Goal: Complete application form

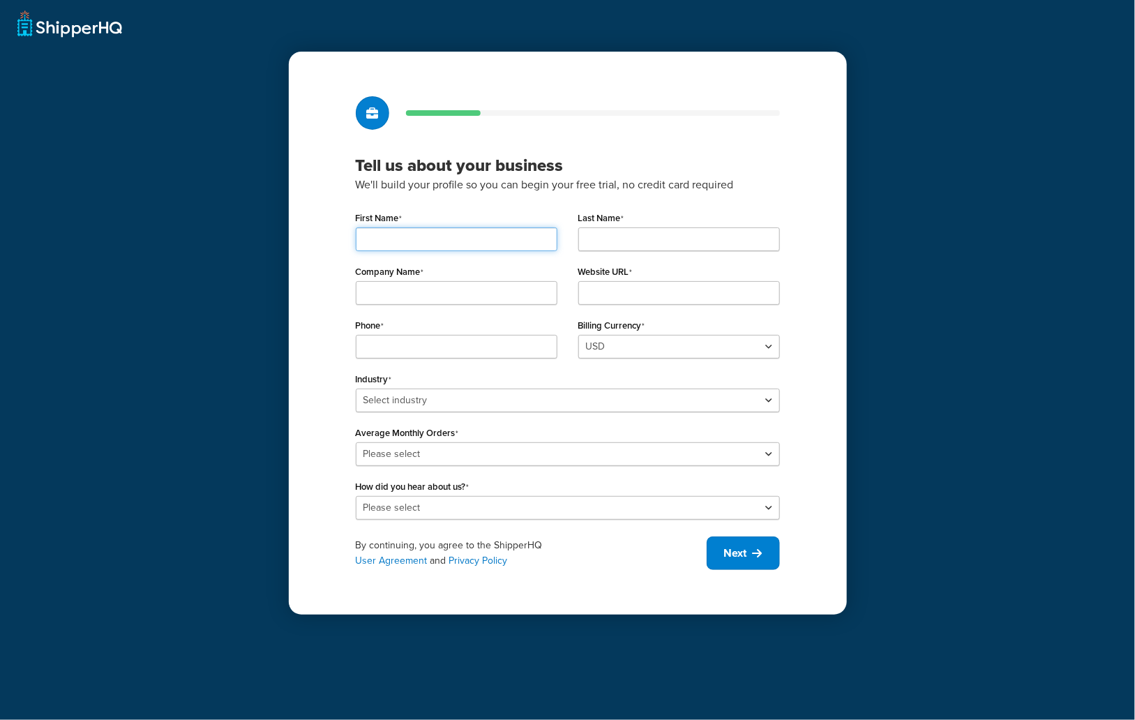
click at [488, 240] on input "First Name" at bounding box center [457, 239] width 202 height 24
type input "test"
click at [635, 239] on input "Last Name" at bounding box center [679, 239] width 202 height 24
type input "test"
click at [476, 302] on input "Company Name" at bounding box center [457, 293] width 202 height 24
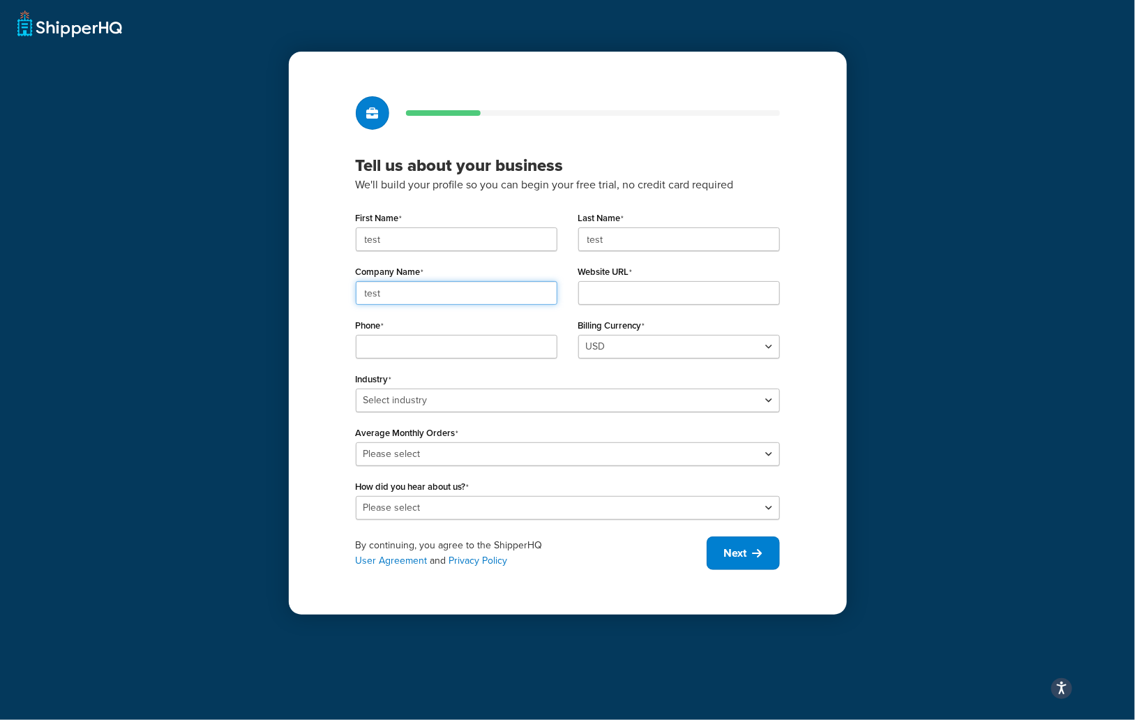
type input "test"
click at [649, 297] on input "Website URL" at bounding box center [679, 293] width 202 height 24
click at [439, 236] on input "test" at bounding box center [457, 239] width 202 height 24
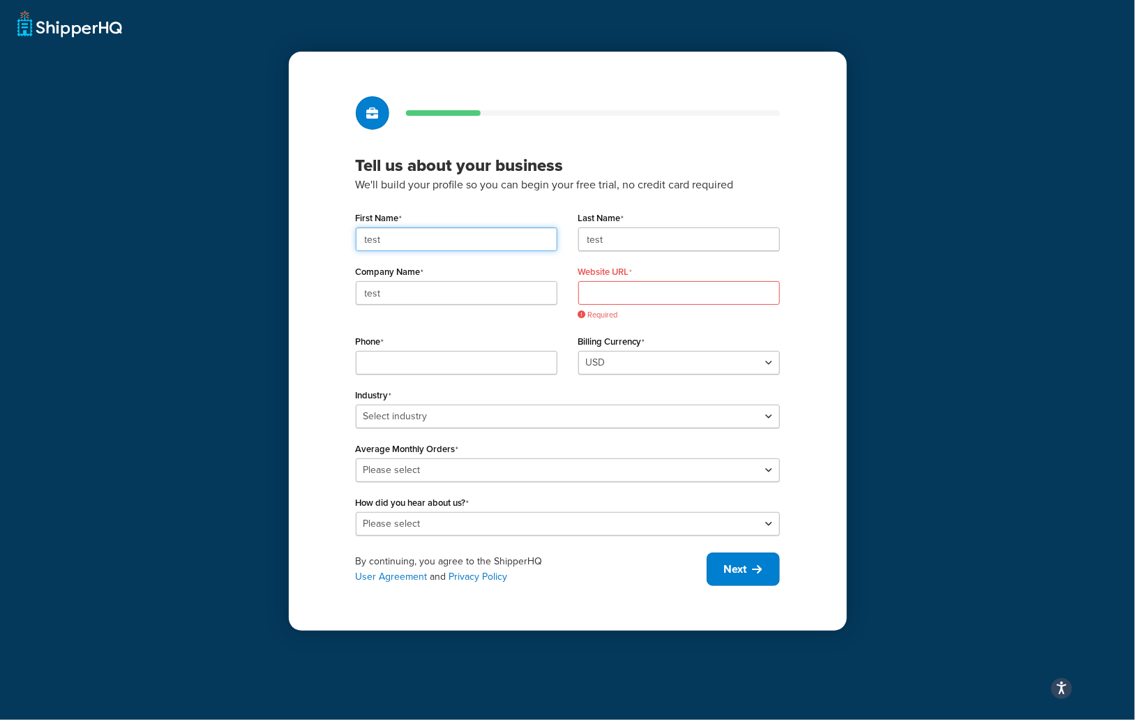
click at [439, 236] on input "test" at bounding box center [457, 239] width 202 height 24
type input "[PERSON_NAME]"
click at [658, 297] on input "Website URL" at bounding box center [679, 293] width 202 height 24
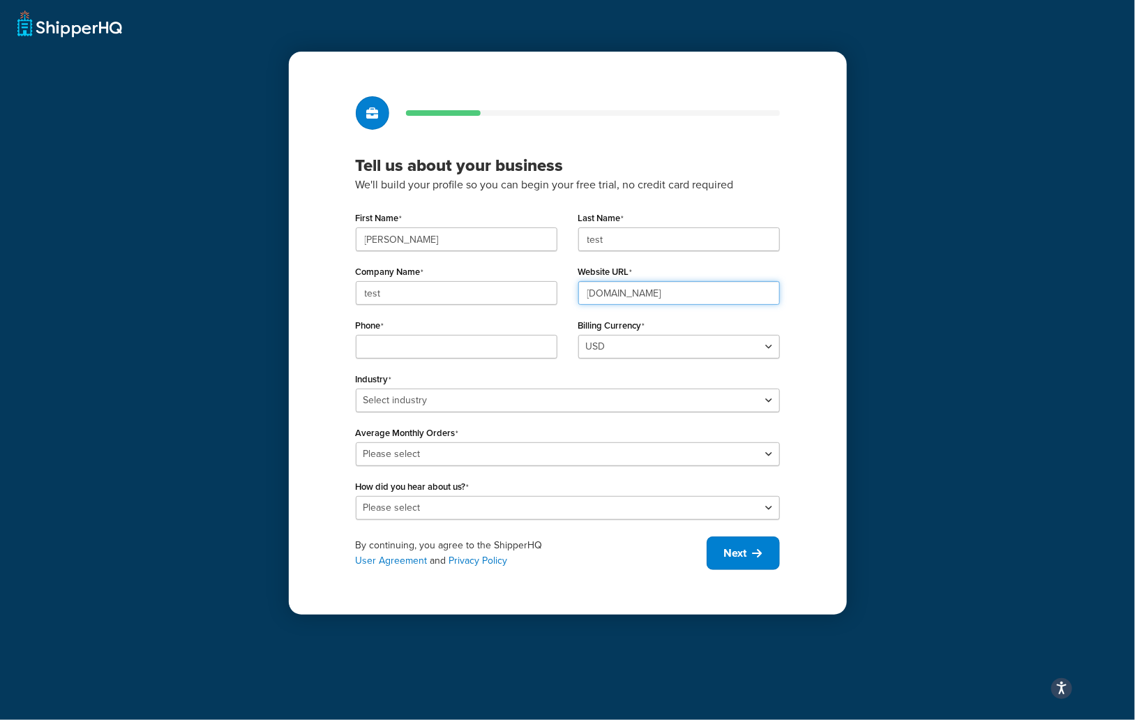
type input "[DOMAIN_NAME]"
click at [497, 345] on input "Phone" at bounding box center [457, 347] width 202 height 24
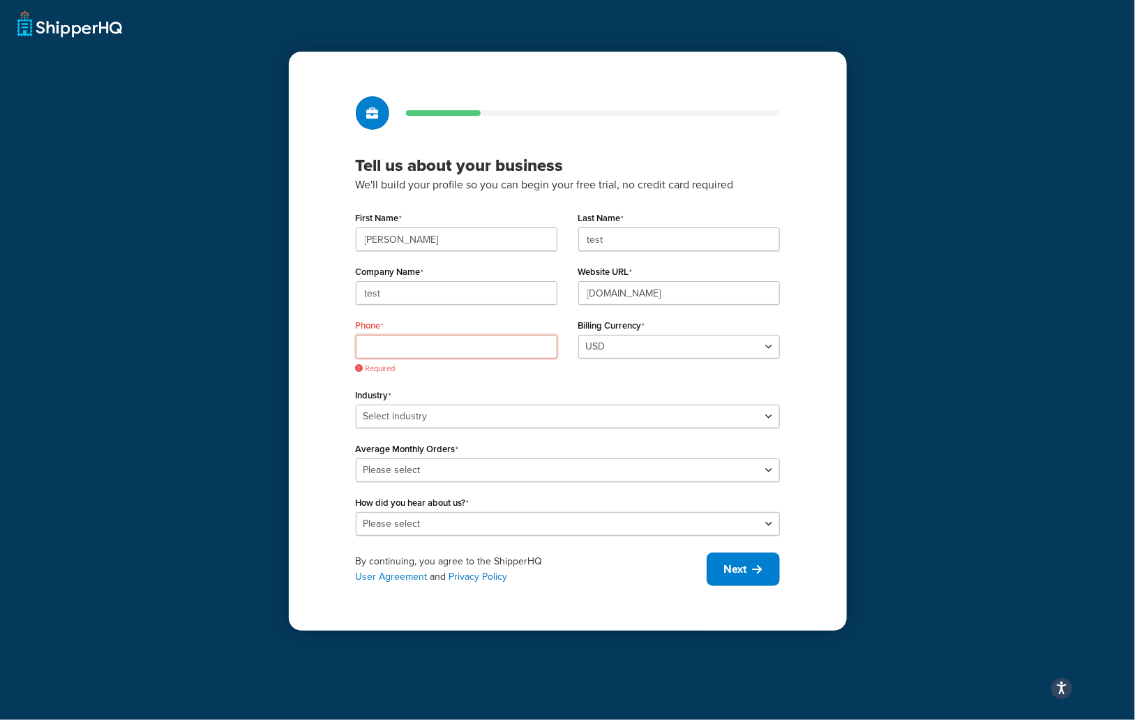
click at [384, 346] on input "Phone" at bounding box center [457, 347] width 202 height 24
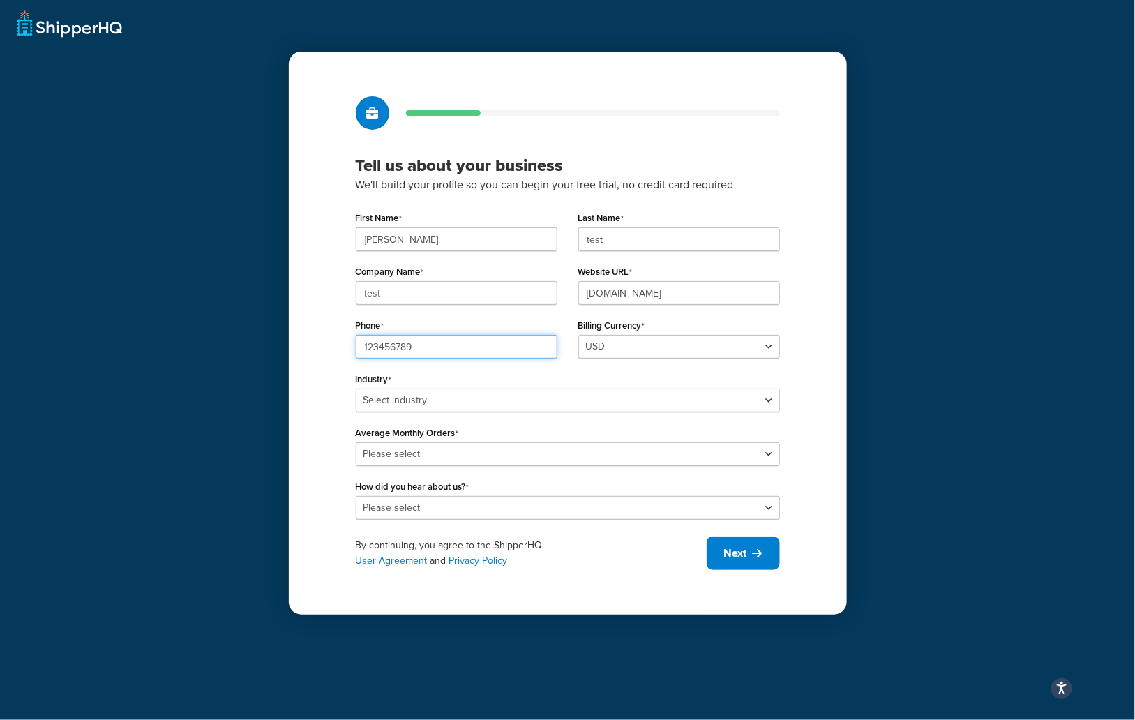
type input "123456789"
click at [359, 394] on select "Select industry Automotive Adult Agriculture Alcohol, Tobacco & CBD Arts & Craf…" at bounding box center [568, 401] width 424 height 24
click at [614, 398] on select "Select industry Automotive Adult Agriculture Alcohol, Tobacco & CBD Arts & Craf…" at bounding box center [568, 401] width 424 height 24
select select "14"
click at [356, 389] on select "Select industry Automotive Adult Agriculture Alcohol, Tobacco & CBD Arts & Craf…" at bounding box center [568, 401] width 424 height 24
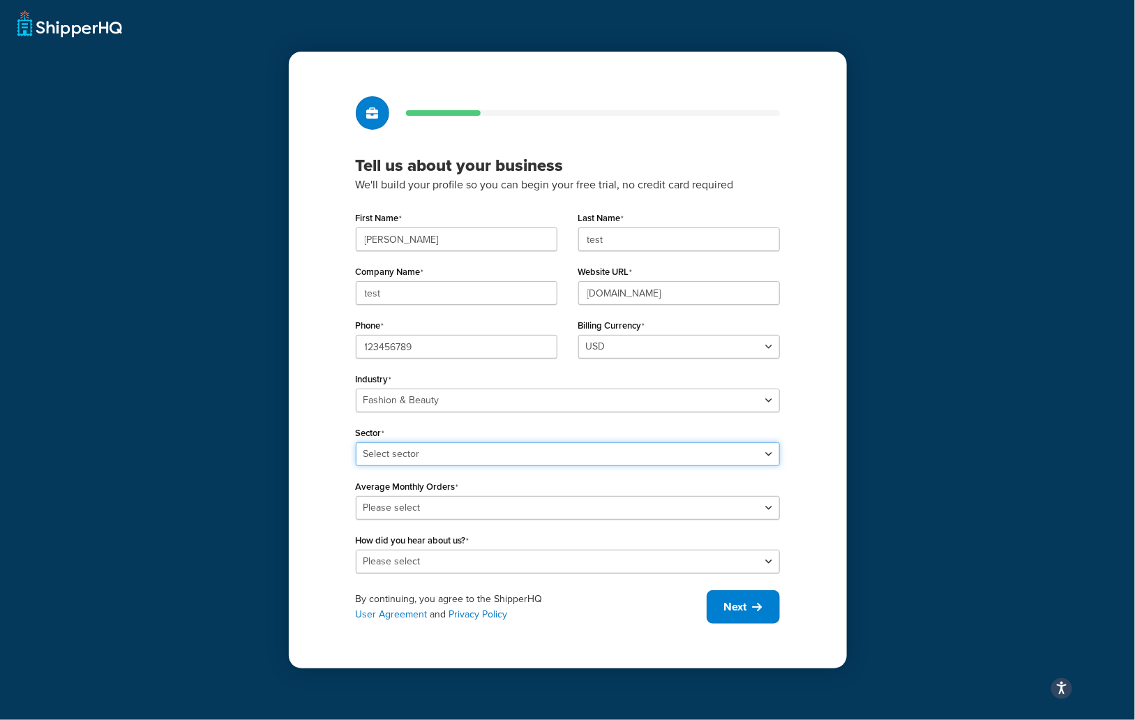
click at [498, 455] on select "Select sector Apparel Beauty Supplies & Cosmetics Jewelry" at bounding box center [568, 454] width 424 height 24
select select "22"
click at [356, 442] on select "Select sector Apparel Beauty Supplies & Cosmetics Jewelry" at bounding box center [568, 454] width 424 height 24
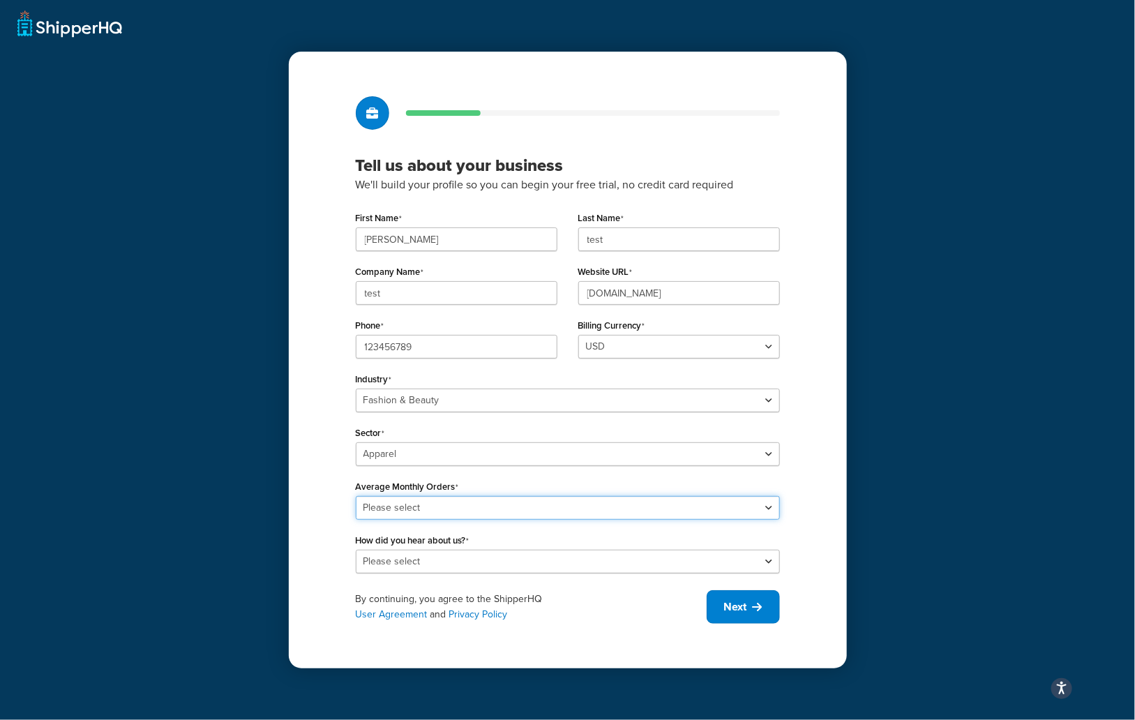
click at [498, 514] on select "Please select 0-500 501-1,000 1,001-10,000 10,001-20,000 Over 20,000" at bounding box center [568, 508] width 424 height 24
select select "4"
click at [356, 496] on select "Please select 0-500 501-1,000 1,001-10,000 10,001-20,000 Over 20,000" at bounding box center [568, 508] width 424 height 24
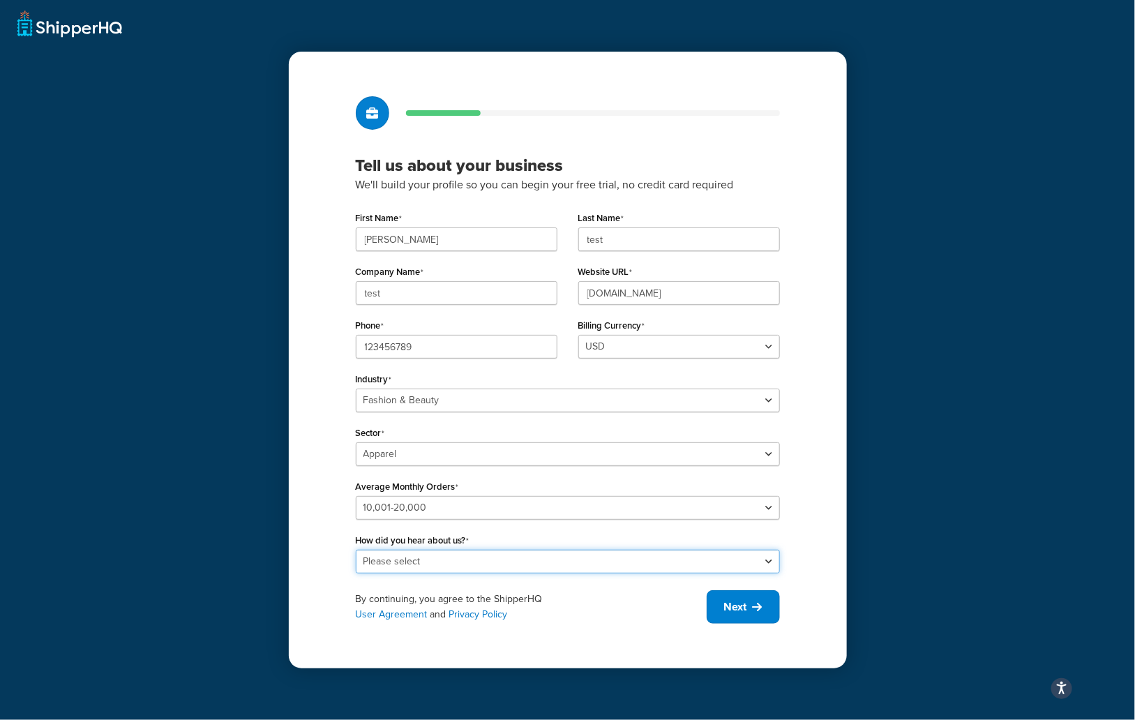
click at [514, 556] on select "Please select Online Search App Store or Marketplace Listing Referred by Agency…" at bounding box center [568, 562] width 424 height 24
select select "10"
click at [356, 550] on select "Please select Online Search App Store or Marketplace Listing Referred by Agency…" at bounding box center [568, 562] width 424 height 24
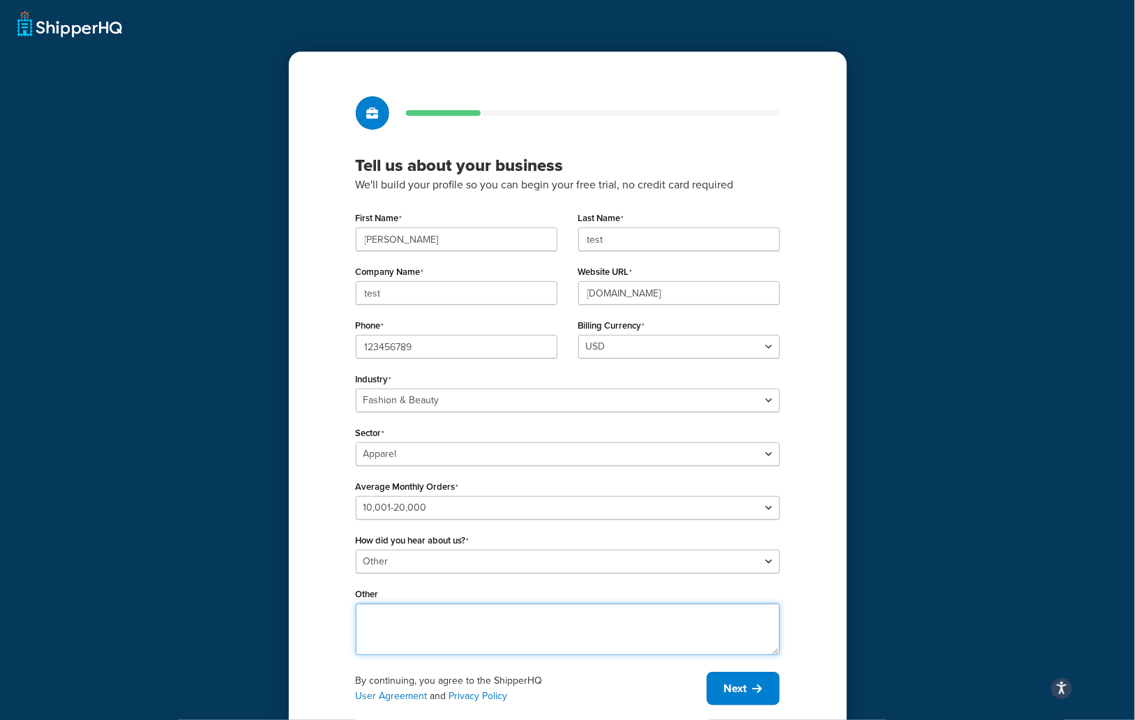
click at [486, 626] on textarea "Other" at bounding box center [568, 630] width 424 height 52
type textarea "test"
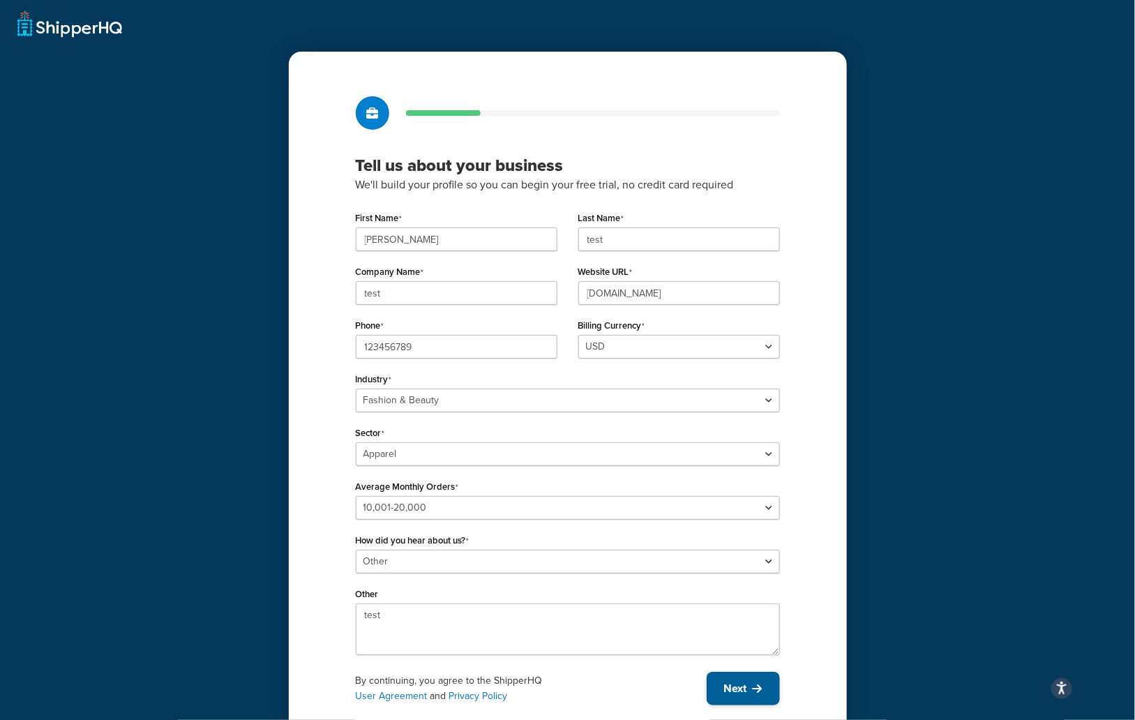
click at [731, 682] on span "Next" at bounding box center [735, 688] width 23 height 15
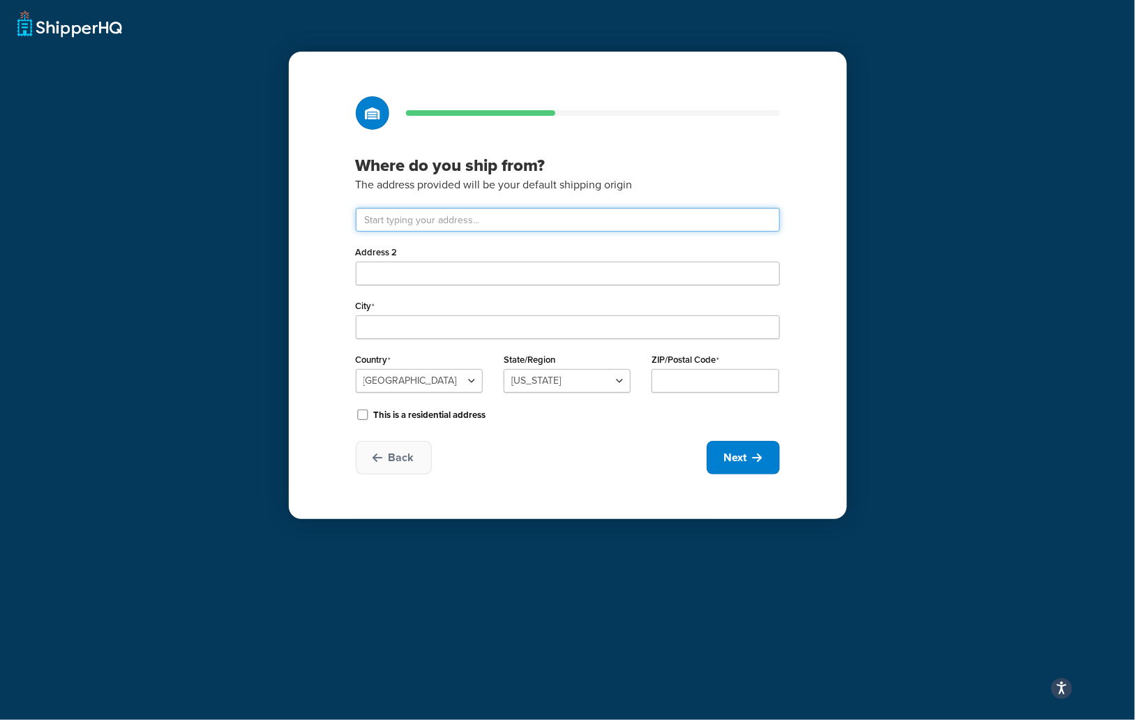
click at [455, 227] on input "text" at bounding box center [568, 220] width 424 height 24
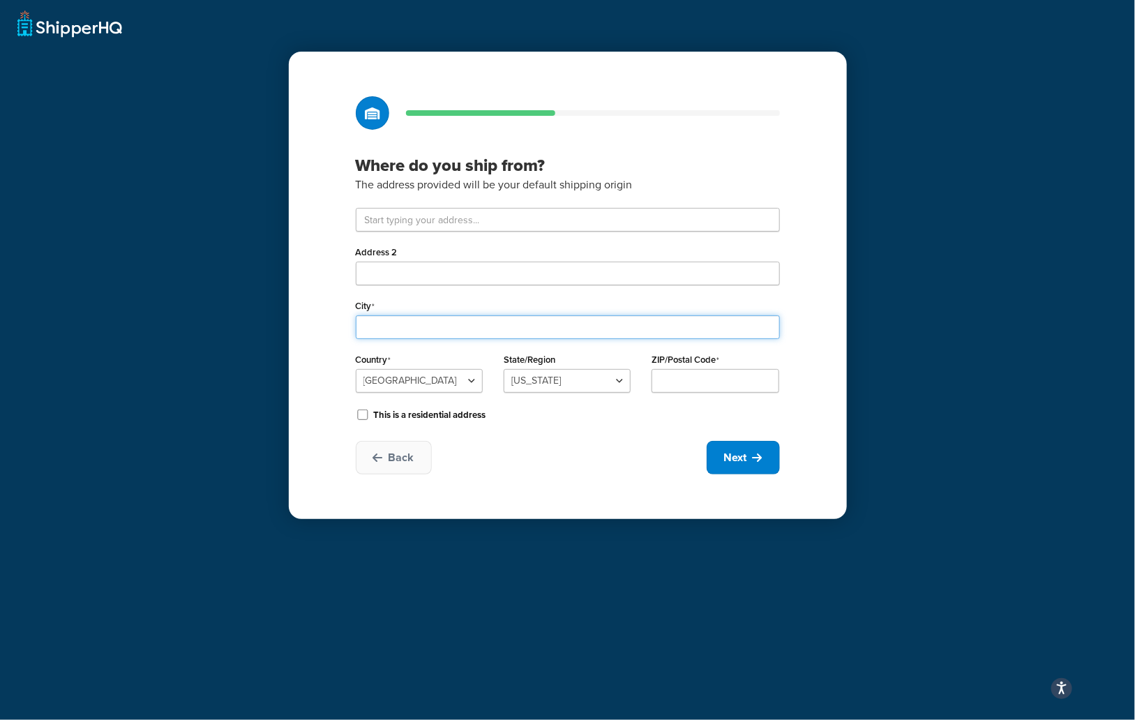
click at [384, 323] on input "City" at bounding box center [568, 327] width 424 height 24
type input "Austin"
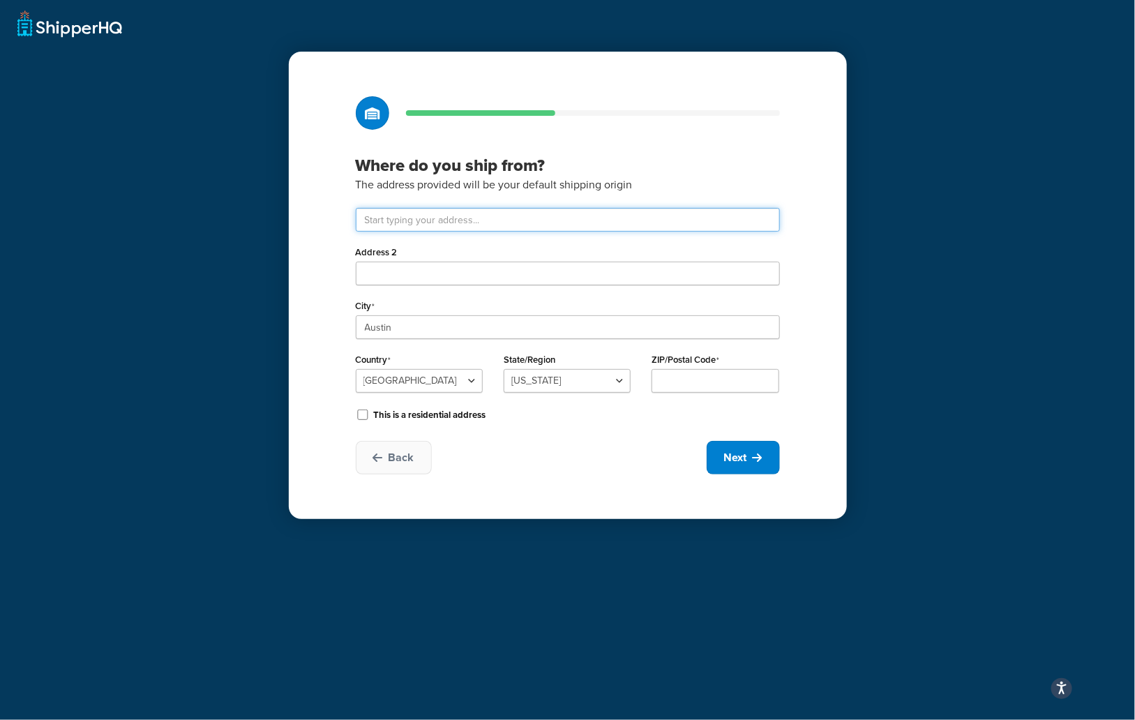
type input "[STREET_ADDRESS]"
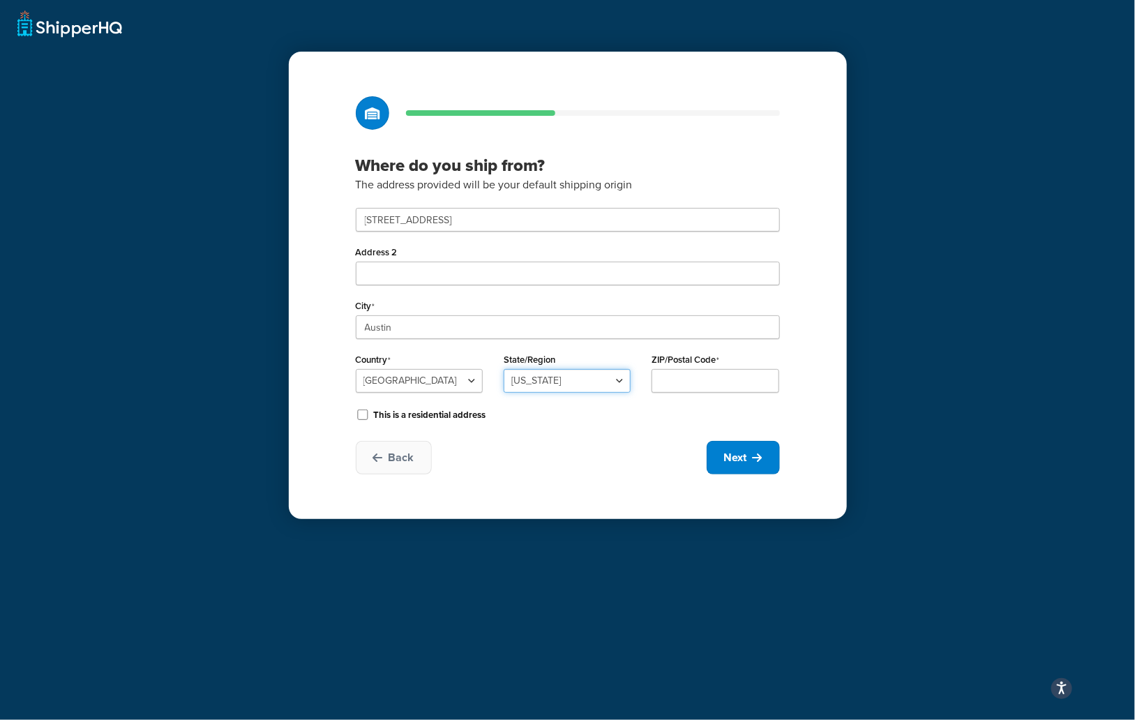
select select "43"
type input "78681"
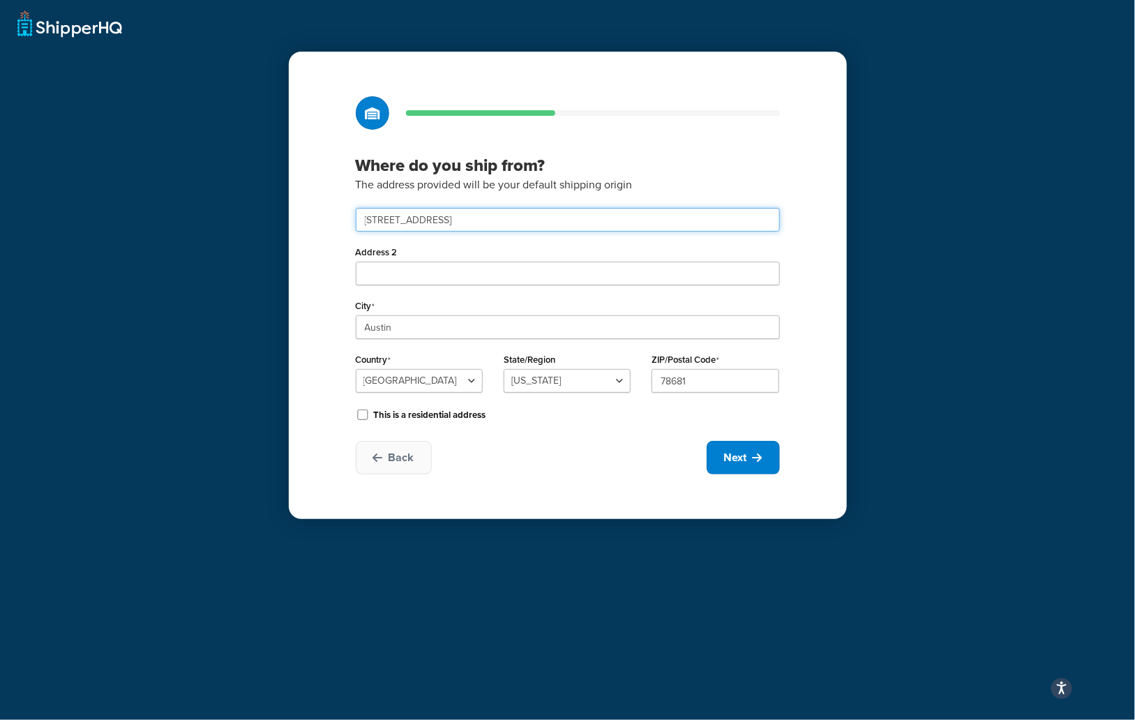
click at [452, 223] on input "[STREET_ADDRESS]" at bounding box center [568, 220] width 424 height 24
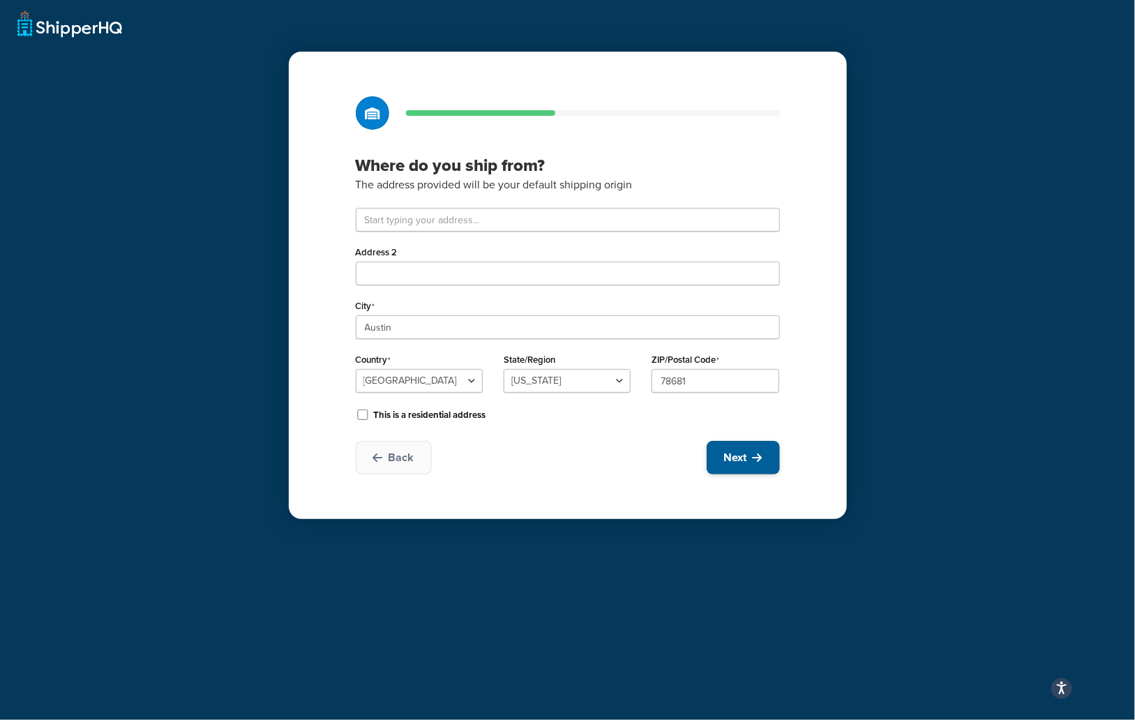
click at [747, 456] on button "Next" at bounding box center [743, 457] width 73 height 33
select select "1"
click at [747, 456] on button "Next" at bounding box center [743, 457] width 73 height 33
click at [366, 414] on input "This is a residential address" at bounding box center [363, 415] width 14 height 10
checkbox input "true"
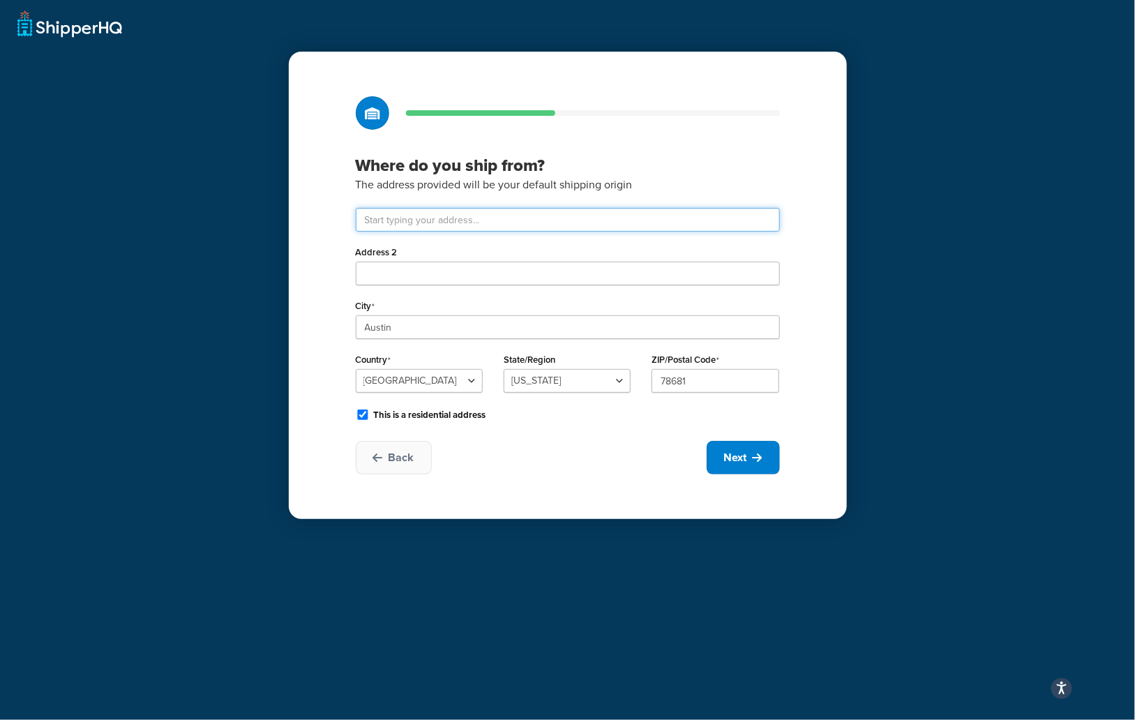
click at [471, 217] on input "text" at bounding box center [568, 220] width 424 height 24
click at [593, 174] on h3 "Where do you ship from?" at bounding box center [568, 165] width 424 height 21
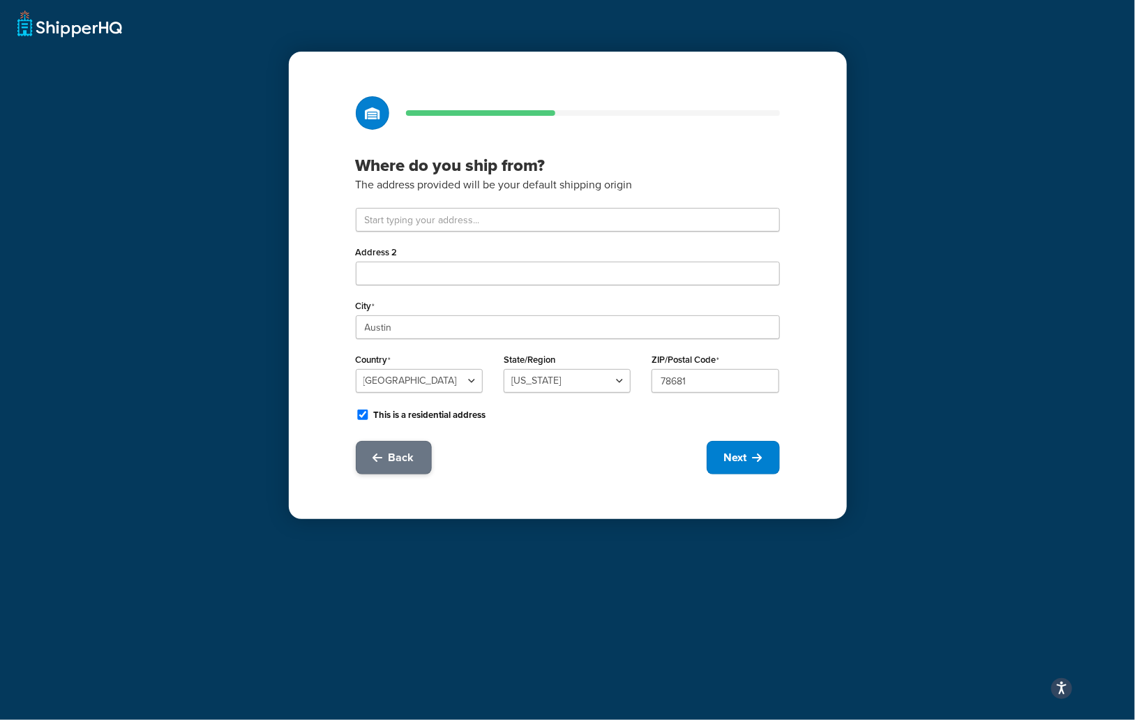
click at [388, 468] on button "Back" at bounding box center [394, 457] width 76 height 33
select select "14"
select select "22"
select select "4"
select select "10"
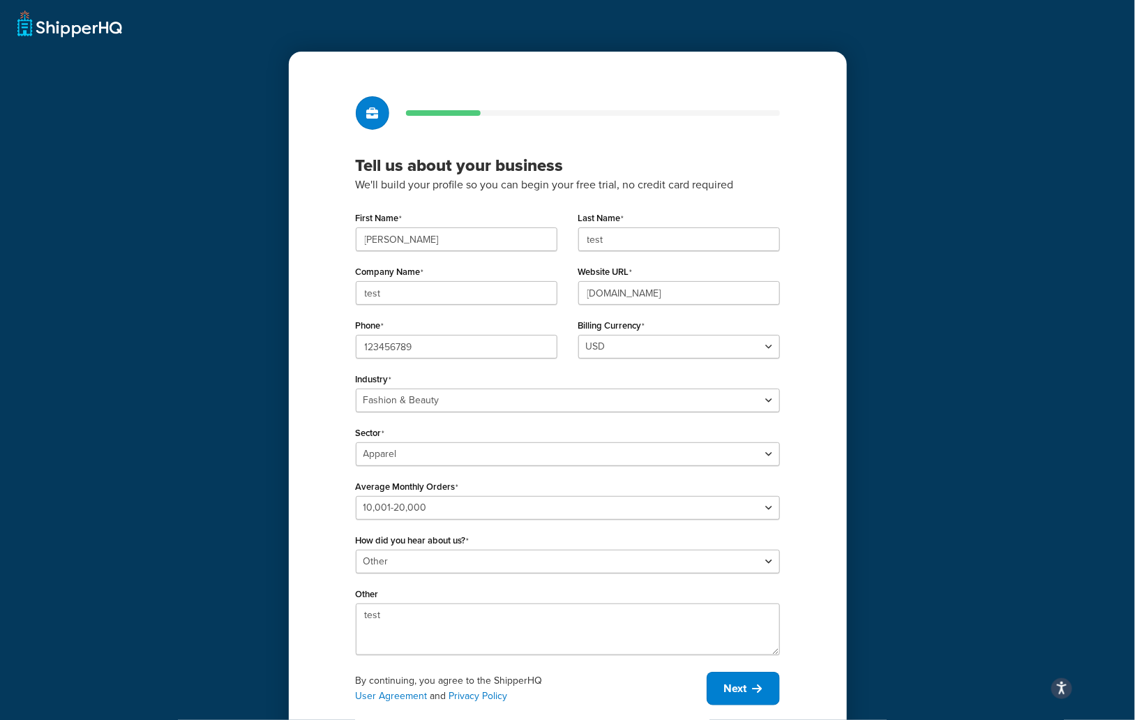
scroll to position [44, 0]
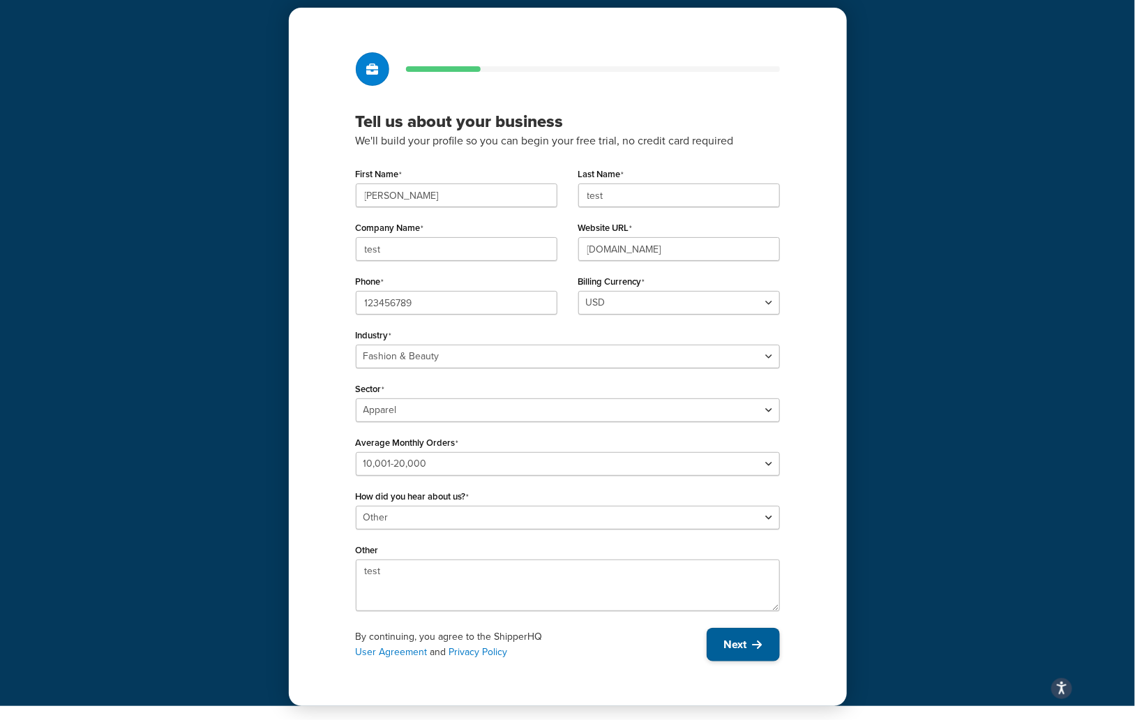
click at [725, 644] on span "Next" at bounding box center [735, 644] width 23 height 15
click at [745, 653] on button "Next" at bounding box center [743, 644] width 73 height 33
click at [747, 639] on span "Next" at bounding box center [735, 644] width 23 height 15
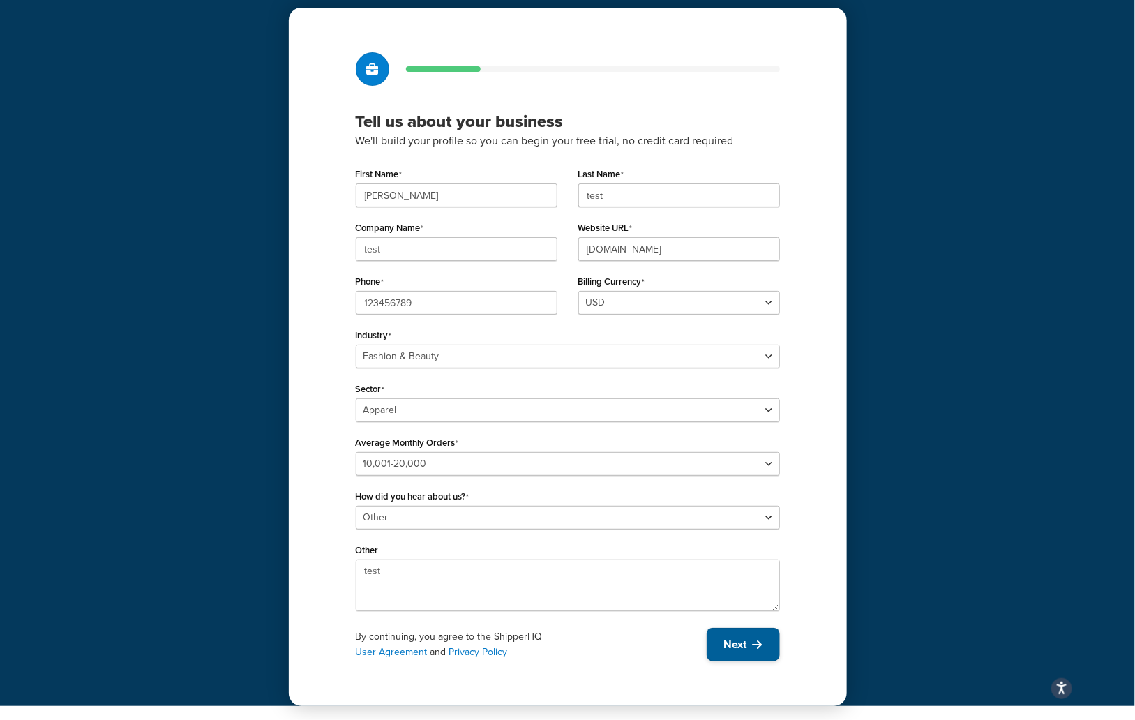
click at [747, 640] on button "Next" at bounding box center [743, 644] width 73 height 33
